Goal: Task Accomplishment & Management: Complete application form

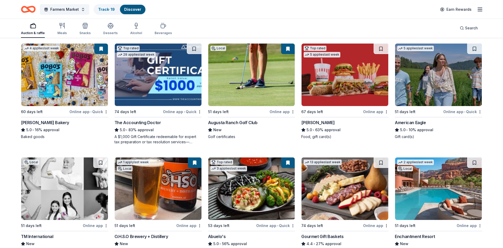
scroll to position [728, 0]
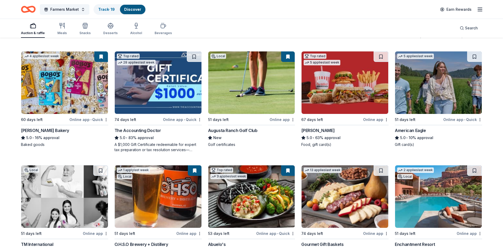
click at [330, 98] on img at bounding box center [345, 82] width 87 height 62
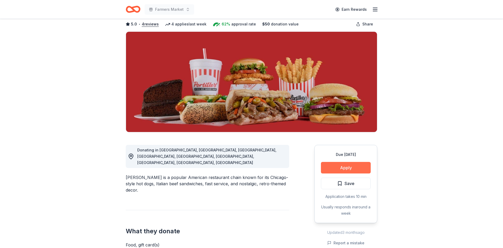
scroll to position [27, 0]
click at [351, 167] on button "Apply" at bounding box center [346, 168] width 50 height 12
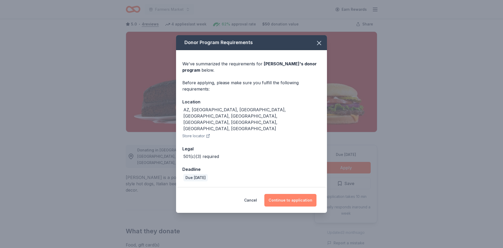
click at [286, 194] on button "Continue to application" at bounding box center [290, 200] width 52 height 13
